Goal: Find specific page/section: Find specific page/section

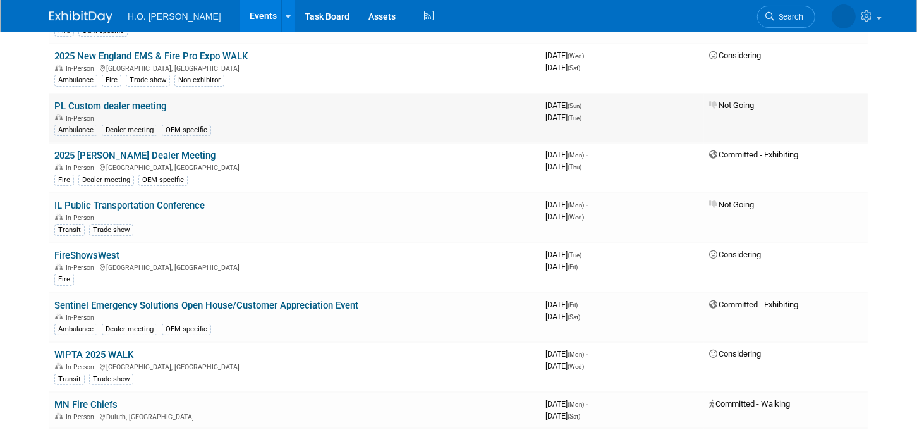
scroll to position [244, 0]
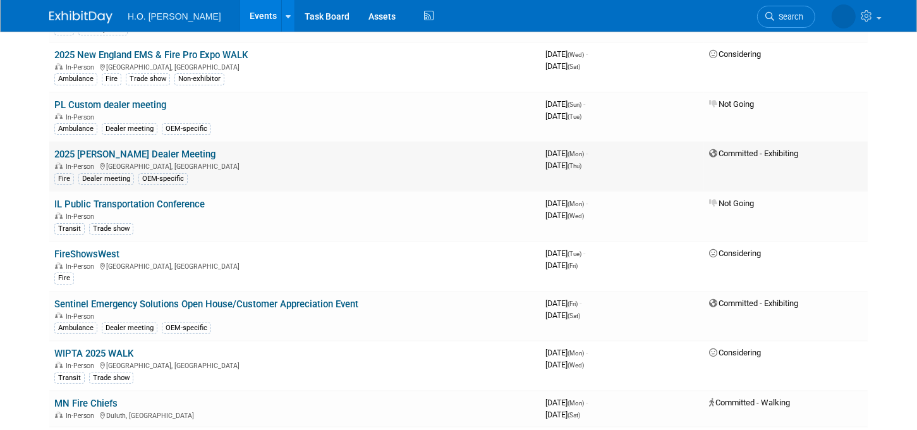
click at [485, 152] on td "2025 Sutphen Dealer Meeting In-Person Columbus, OH Fire Dealer meeting OEM-spec…" at bounding box center [294, 167] width 491 height 50
click at [157, 150] on link "2025 [PERSON_NAME] Dealer Meeting" at bounding box center [134, 153] width 161 height 11
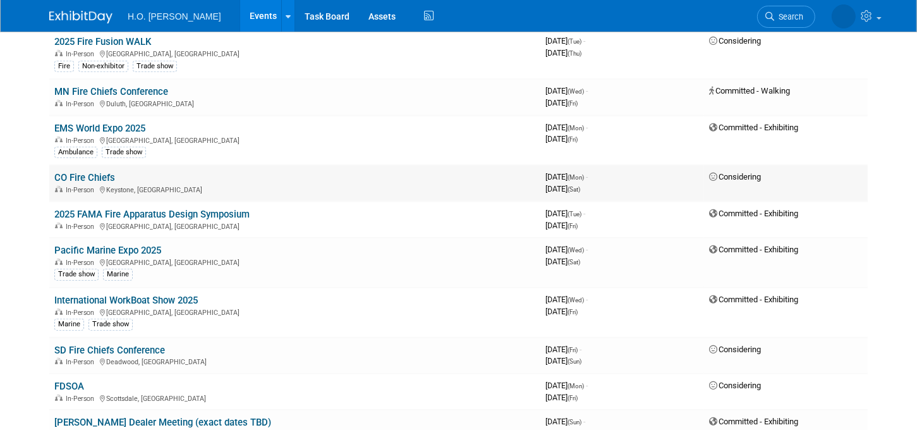
scroll to position [643, 0]
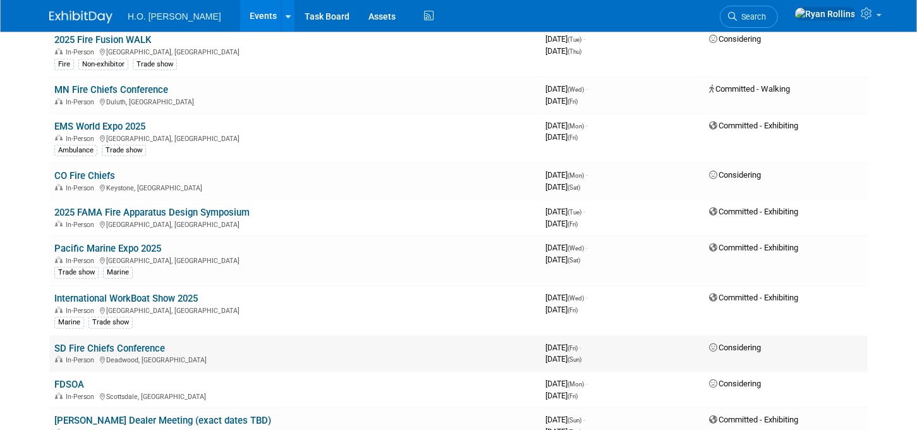
click at [129, 343] on link "SD Fire Chiefs Conference" at bounding box center [109, 347] width 111 height 11
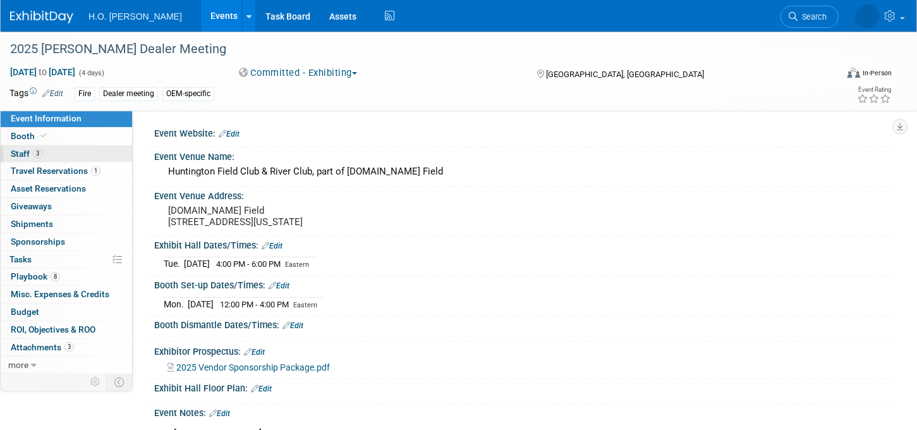
click at [20, 151] on span "Staff 3" at bounding box center [27, 153] width 32 height 10
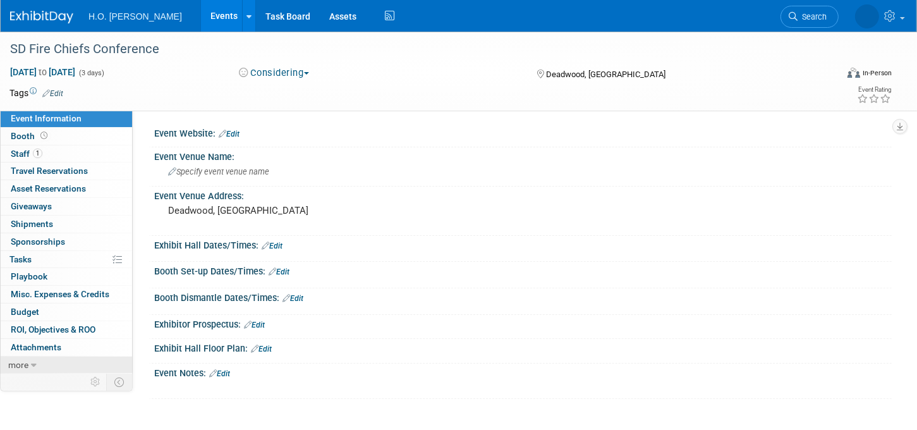
click at [31, 361] on icon at bounding box center [34, 365] width 6 height 9
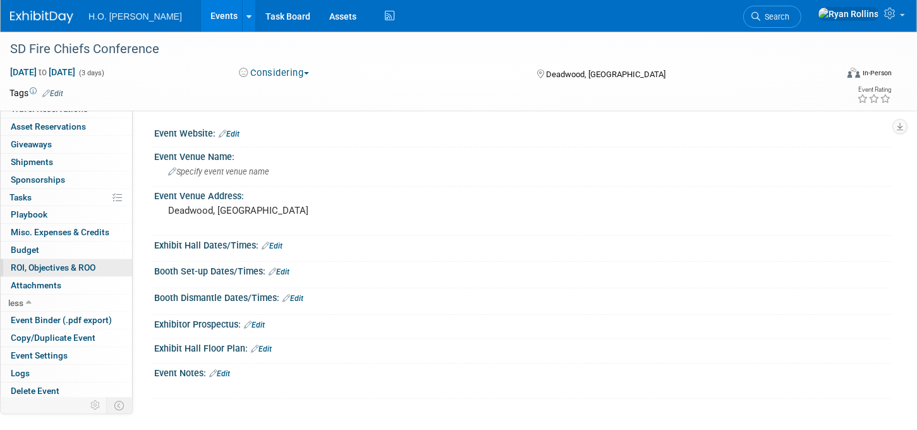
click at [53, 265] on span "ROI, Objectives & ROO 0" at bounding box center [53, 267] width 85 height 10
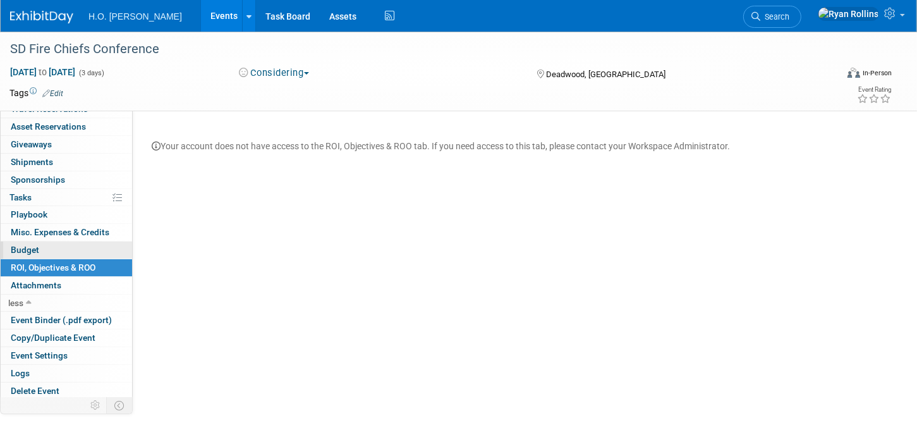
click at [29, 245] on span "Budget" at bounding box center [25, 249] width 28 height 10
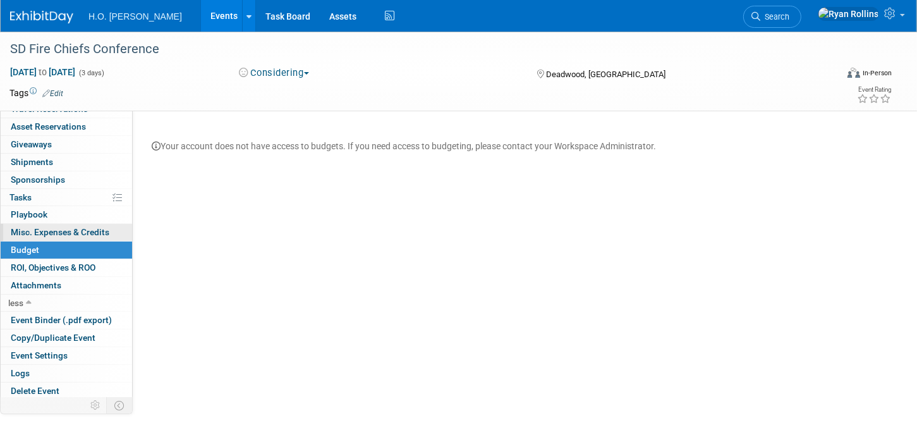
click at [43, 232] on span "Misc. Expenses & Credits 0" at bounding box center [60, 232] width 99 height 10
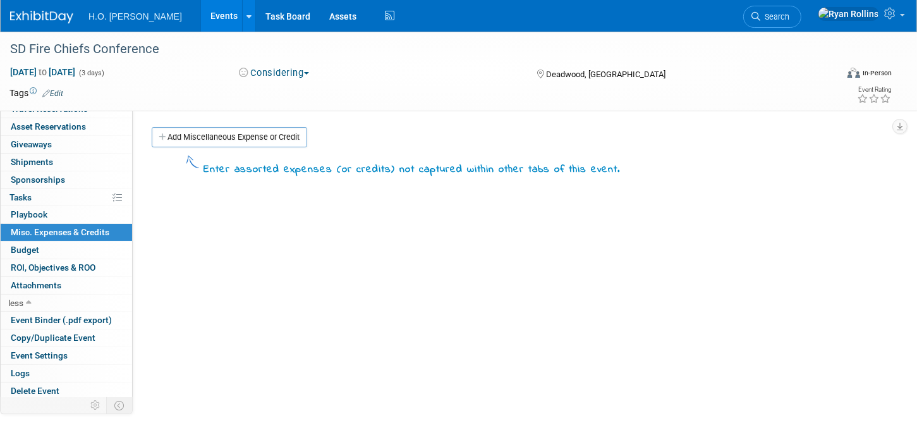
click at [37, 212] on span "Playbook 0" at bounding box center [29, 214] width 37 height 10
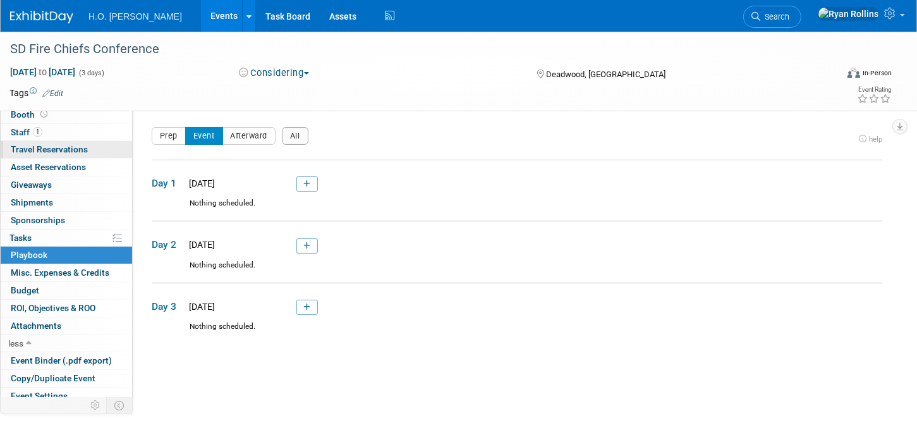
scroll to position [0, 0]
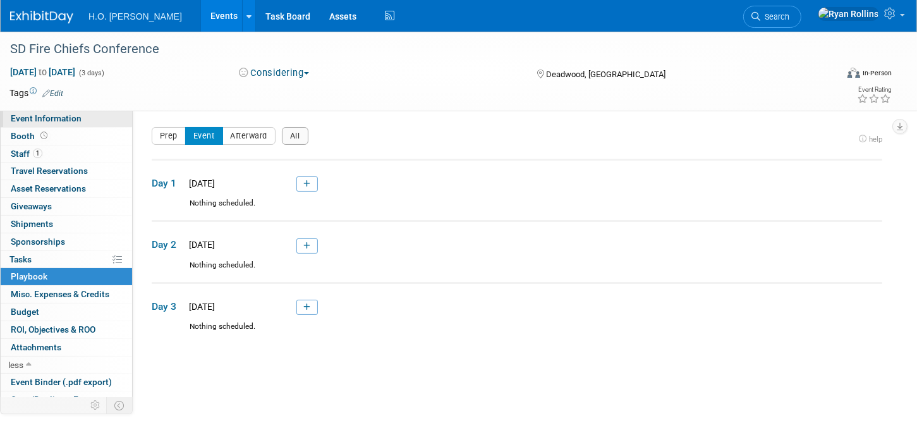
click at [18, 119] on span "Event Information" at bounding box center [46, 118] width 71 height 10
